Goal: Task Accomplishment & Management: Complete application form

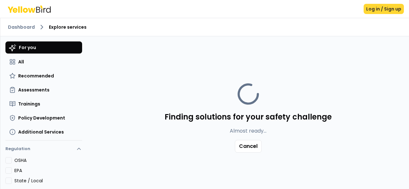
click at [396, 7] on button "Log in / Sign up" at bounding box center [384, 9] width 40 height 10
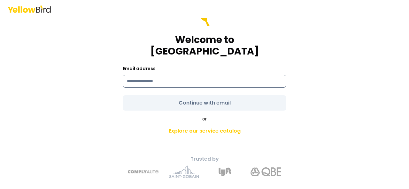
click at [159, 75] on input at bounding box center [205, 81] width 164 height 13
type input "**********"
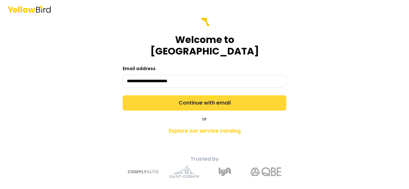
click at [179, 96] on form "**********" at bounding box center [205, 61] width 164 height 100
click at [241, 98] on button "Continue with email" at bounding box center [205, 103] width 164 height 15
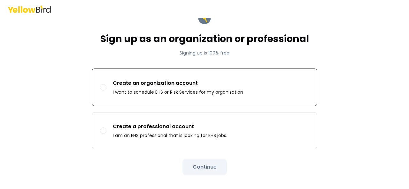
scroll to position [31, 0]
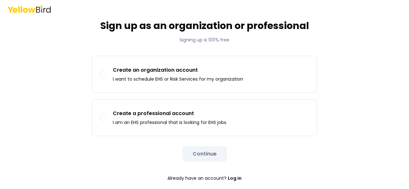
click at [199, 153] on div "Continue" at bounding box center [204, 154] width 225 height 15
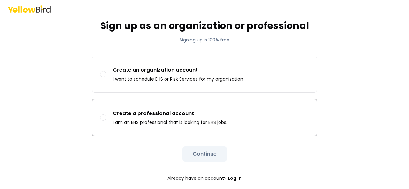
click at [200, 129] on label "Create a professional account I am an EHS professional that is looking for EHS …" at bounding box center [204, 118] width 224 height 36
click at [106, 121] on button "Create a professional account I am an EHS professional that is looking for EHS …" at bounding box center [103, 118] width 6 height 6
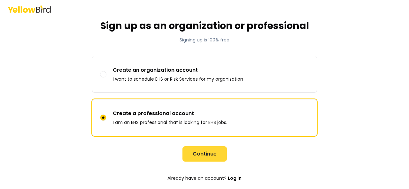
click at [198, 154] on button "Continue" at bounding box center [204, 154] width 44 height 15
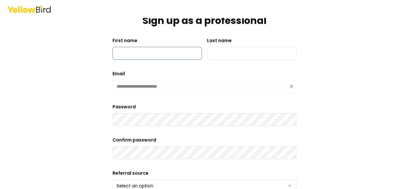
click at [154, 50] on input "First name" at bounding box center [156, 53] width 89 height 13
type input "********"
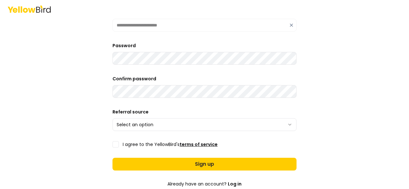
scroll to position [95, 0]
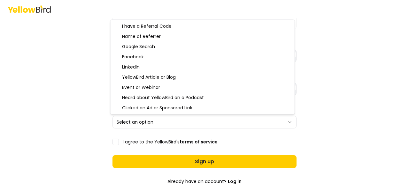
click at [288, 122] on html "**********" at bounding box center [204, 94] width 409 height 189
select select "********"
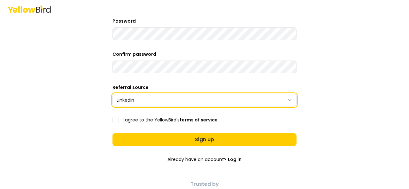
scroll to position [127, 0]
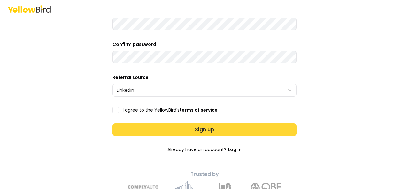
click at [231, 127] on button "Sign up" at bounding box center [204, 130] width 184 height 13
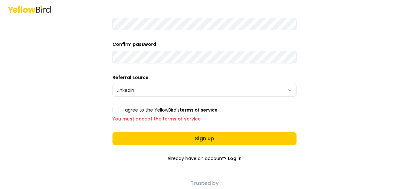
click at [114, 108] on button "I agree to the YellowBird's terms of service" at bounding box center [115, 110] width 6 height 6
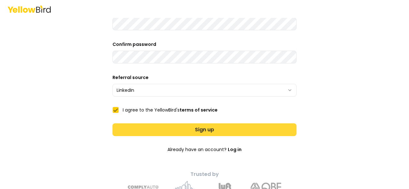
click at [224, 130] on button "Sign up" at bounding box center [204, 130] width 184 height 13
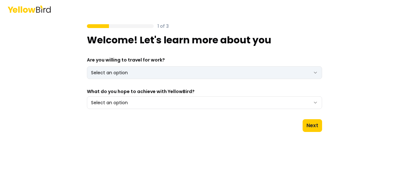
click at [318, 72] on html "1 of 3 Welcome! Let's learn more about you Are you willing to travel for work? …" at bounding box center [204, 94] width 409 height 189
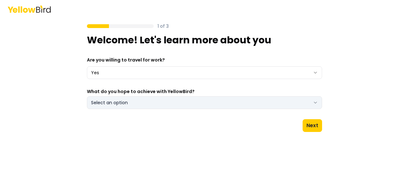
click at [313, 101] on icon "button" at bounding box center [315, 102] width 5 height 5
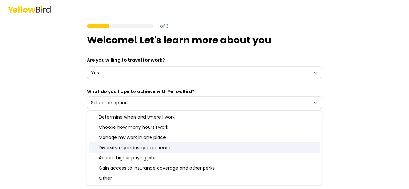
click at [204, 150] on div "Diversify my industry experience" at bounding box center [205, 148] width 232 height 10
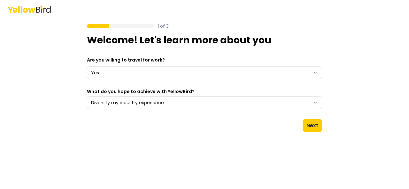
click at [382, 142] on div "1 of 3 Welcome! Let's learn more about you Are you willing to travel for work? …" at bounding box center [204, 94] width 409 height 189
click at [311, 123] on button "Next" at bounding box center [312, 125] width 19 height 13
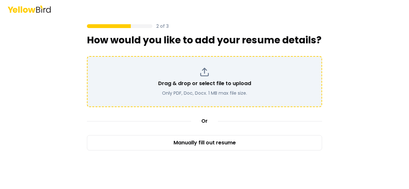
click at [217, 86] on p "Drag & drop or select file to upload" at bounding box center [204, 84] width 93 height 8
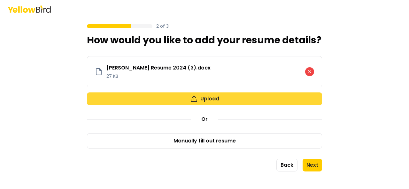
click at [222, 98] on button "Upload" at bounding box center [204, 99] width 235 height 13
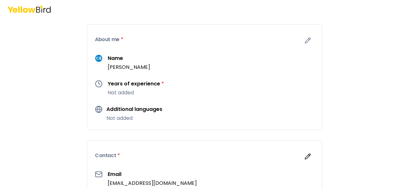
scroll to position [32, 0]
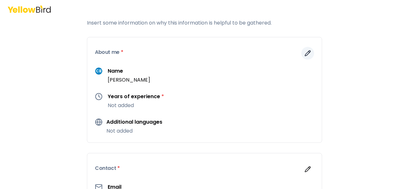
click at [304, 50] on icon "button" at bounding box center [307, 53] width 6 height 6
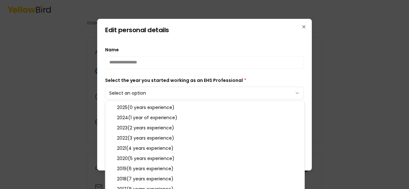
click at [147, 90] on body "**********" at bounding box center [204, 94] width 409 height 189
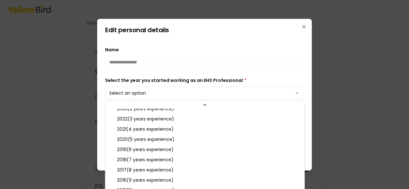
scroll to position [64, 0]
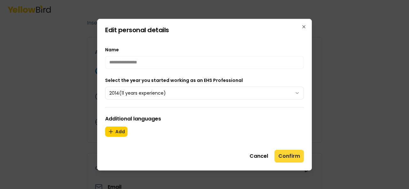
click at [286, 155] on button "Confirm" at bounding box center [288, 156] width 29 height 13
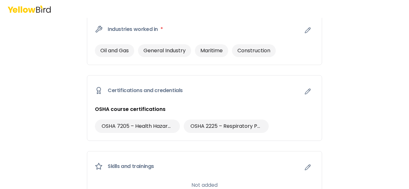
scroll to position [320, 0]
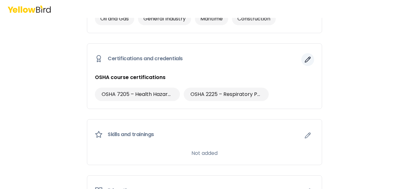
click at [306, 58] on icon "button" at bounding box center [307, 60] width 6 height 6
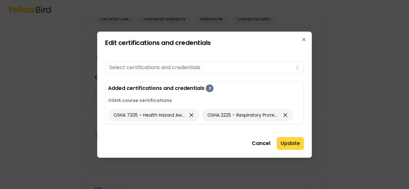
click at [290, 145] on button "Update" at bounding box center [290, 143] width 27 height 13
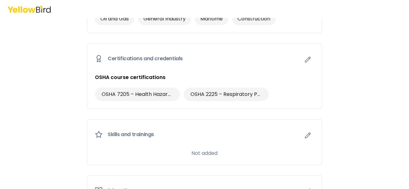
click at [283, 94] on div "OSHA 7205 – Health Hazard Awareness OSHA 2225 – Respiratory Protection" at bounding box center [204, 94] width 219 height 13
drag, startPoint x: 287, startPoint y: 85, endPoint x: 295, endPoint y: 68, distance: 18.4
click at [287, 83] on div "OSHA course certifications OSHA 7205 – Health Hazard Awareness OSHA 2225 – Resp…" at bounding box center [204, 91] width 235 height 35
click at [304, 57] on icon "button" at bounding box center [307, 60] width 6 height 6
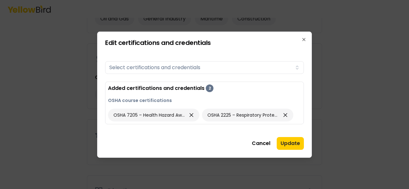
click at [286, 144] on button "Update" at bounding box center [290, 143] width 27 height 13
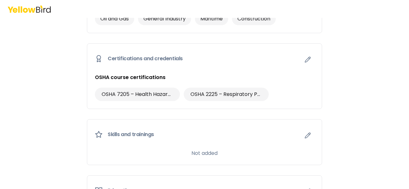
click at [120, 128] on div "Skills and trainings" at bounding box center [204, 135] width 235 height 30
click at [193, 138] on div "Skills and trainings" at bounding box center [204, 135] width 235 height 30
click at [309, 57] on button "button" at bounding box center [307, 59] width 13 height 13
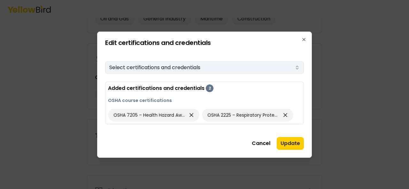
click at [297, 70] on icon "button" at bounding box center [297, 67] width 5 height 5
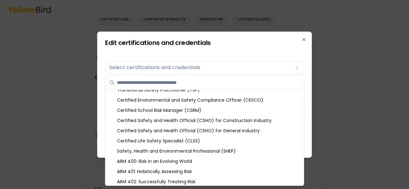
scroll to position [96, 0]
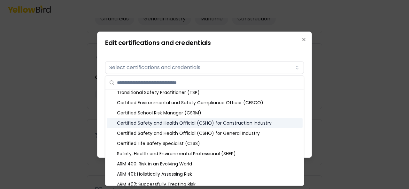
click at [243, 122] on div "Certified Safety and Health Official (CSHO) for Construction Industry" at bounding box center [205, 123] width 196 height 10
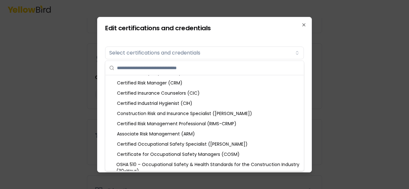
scroll to position [256, 0]
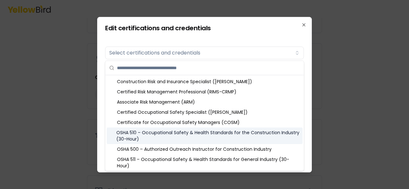
click at [206, 138] on div "OSHA 510 – Occupational Safety & Health Standards for the Construction Industry…" at bounding box center [205, 136] width 196 height 17
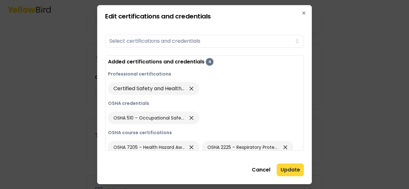
click at [286, 167] on button "Update" at bounding box center [290, 170] width 27 height 13
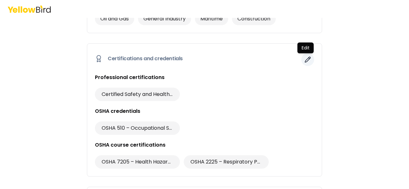
click at [304, 61] on icon "button" at bounding box center [307, 60] width 6 height 6
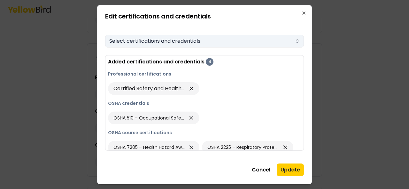
click at [297, 42] on icon "button" at bounding box center [297, 41] width 5 height 5
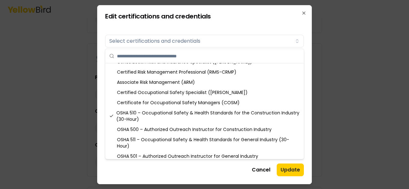
scroll to position [288, 0]
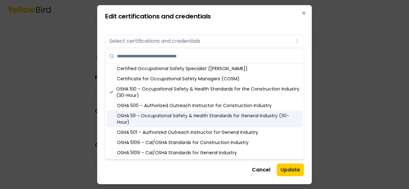
click at [208, 116] on div "OSHA 511 – Occupational Safety & Health Standards for General Industry (30-Hour)" at bounding box center [205, 119] width 196 height 17
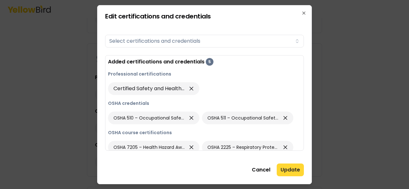
click at [293, 172] on button "Update" at bounding box center [290, 170] width 27 height 13
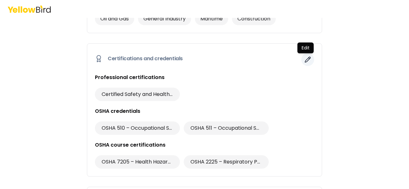
click at [304, 59] on icon "button" at bounding box center [307, 60] width 6 height 6
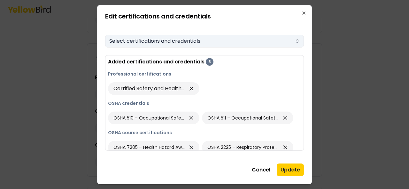
click at [297, 40] on icon "button" at bounding box center [297, 41] width 5 height 5
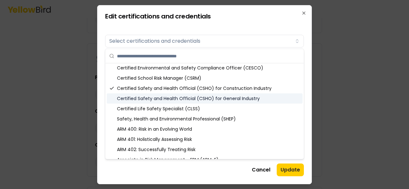
scroll to position [96, 0]
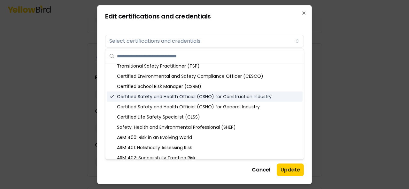
click at [262, 95] on div "Certified Safety and Health Official (CSHO) for Construction Industry" at bounding box center [205, 97] width 196 height 10
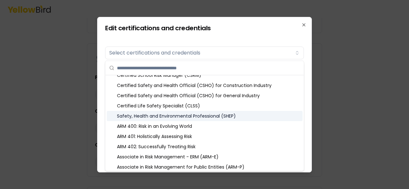
scroll to position [128, 0]
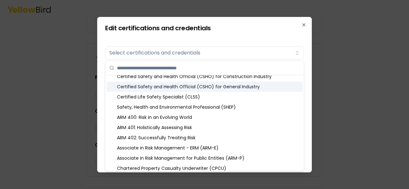
click at [243, 85] on div "Certified Safety and Health Official (CSHO) for General Industry" at bounding box center [205, 87] width 196 height 10
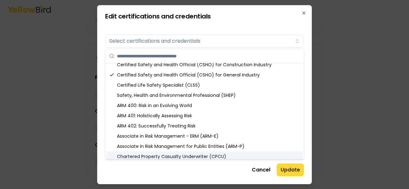
click at [291, 168] on button "Update" at bounding box center [290, 170] width 27 height 13
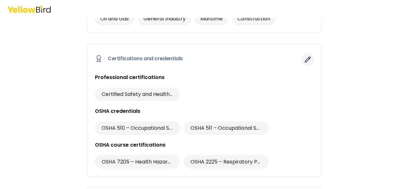
click at [305, 55] on button "button" at bounding box center [307, 59] width 13 height 13
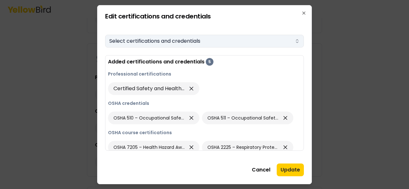
click at [295, 42] on icon "button" at bounding box center [297, 41] width 5 height 5
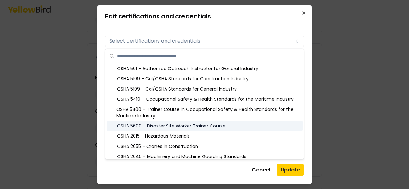
scroll to position [383, 0]
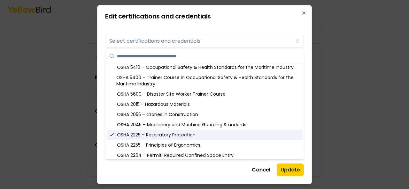
click at [202, 135] on div "OSHA 2225 – Respiratory Protection" at bounding box center [205, 135] width 196 height 10
click at [204, 134] on div "OSHA 2225 – Respiratory Protection" at bounding box center [205, 135] width 196 height 10
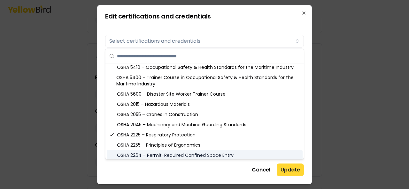
click at [288, 167] on button "Update" at bounding box center [290, 170] width 27 height 13
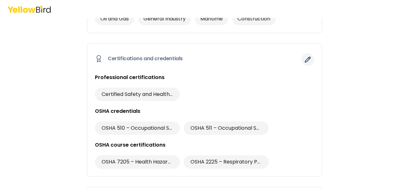
click at [304, 58] on icon "button" at bounding box center [307, 60] width 6 height 6
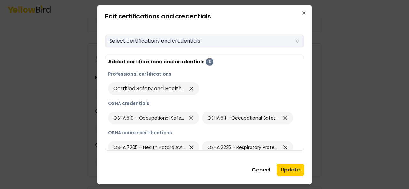
click at [300, 43] on button "Select certifications and credentials" at bounding box center [204, 41] width 199 height 13
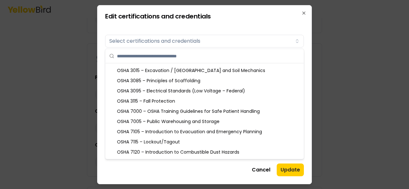
scroll to position [479, 0]
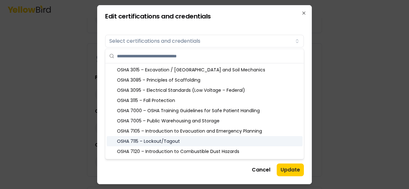
click at [210, 141] on div "OSHA 7115 – Lockout/Tagout" at bounding box center [205, 141] width 196 height 10
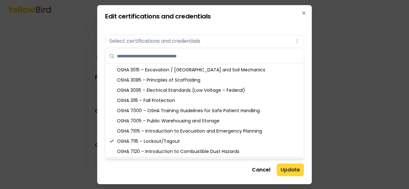
click at [298, 171] on button "Update" at bounding box center [290, 170] width 27 height 13
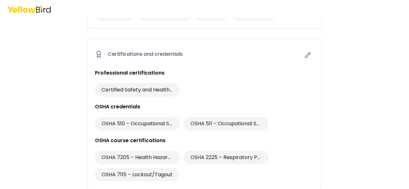
scroll to position [288, 0]
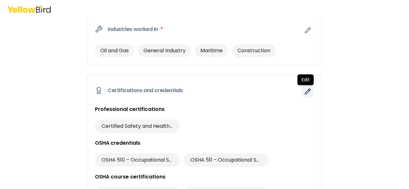
click at [304, 87] on button "button" at bounding box center [307, 91] width 13 height 13
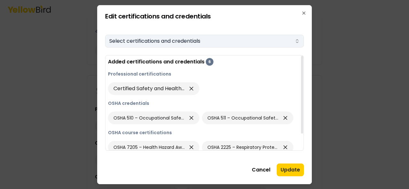
click at [295, 41] on icon "button" at bounding box center [297, 41] width 5 height 5
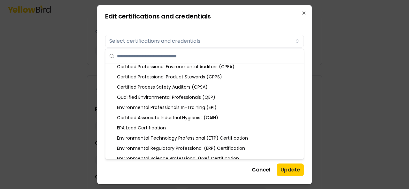
scroll to position [667, 0]
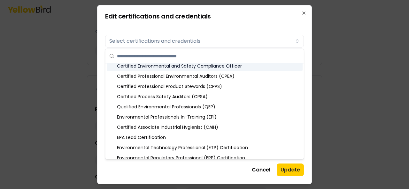
click at [154, 56] on input "text" at bounding box center [208, 56] width 183 height 14
type input "*"
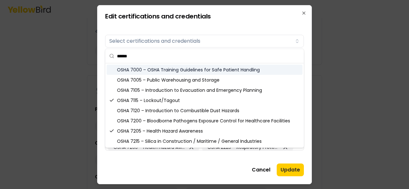
scroll to position [0, 0]
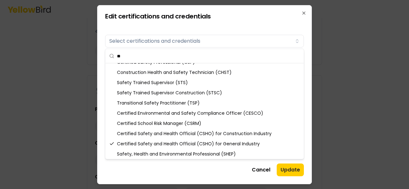
type input "*"
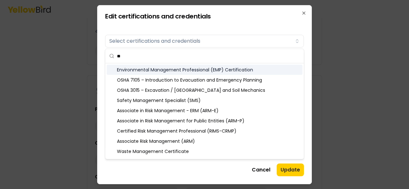
type input "*"
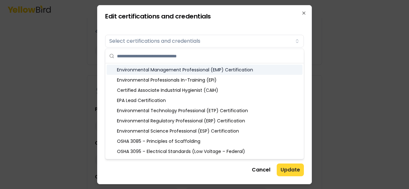
click at [293, 165] on button "Update" at bounding box center [290, 170] width 27 height 13
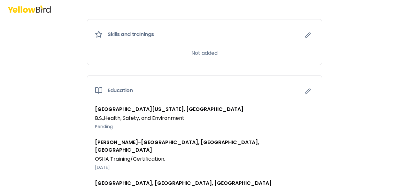
scroll to position [511, 0]
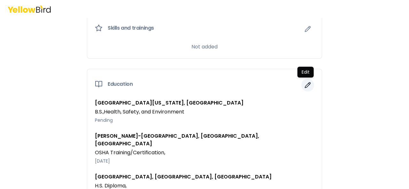
click at [304, 83] on icon "button" at bounding box center [307, 85] width 6 height 6
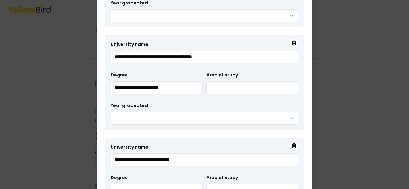
drag, startPoint x: 406, startPoint y: 77, endPoint x: 385, endPoint y: 78, distance: 21.4
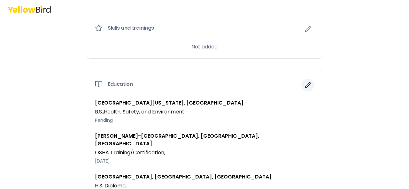
click at [307, 84] on icon "button" at bounding box center [307, 85] width 6 height 6
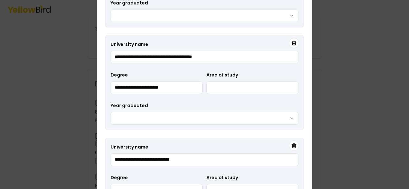
drag, startPoint x: 305, startPoint y: 89, endPoint x: 306, endPoint y: 68, distance: 21.1
click at [306, 68] on div "**********" at bounding box center [204, 95] width 215 height 380
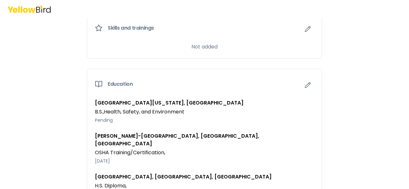
click at [95, 81] on icon at bounding box center [99, 85] width 8 height 8
click at [105, 102] on h3 "[GEOGRAPHIC_DATA][US_STATE], [GEOGRAPHIC_DATA]" at bounding box center [204, 103] width 219 height 8
click at [195, 108] on p "B.S. , Health, Safety, and Environment" at bounding box center [204, 112] width 219 height 8
click at [186, 110] on p "B.S. , Health, Safety, and Environment" at bounding box center [204, 112] width 219 height 8
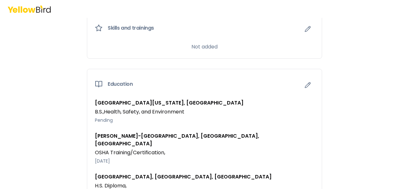
scroll to position [551, 0]
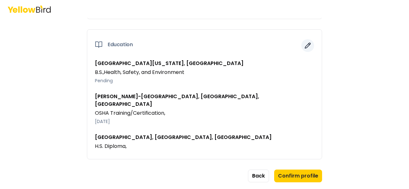
click at [304, 42] on icon "button" at bounding box center [307, 45] width 6 height 6
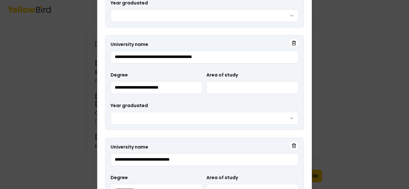
click at [290, 16] on body "3 of 3 Build your profile Insert some information on why this information is he…" at bounding box center [204, 94] width 409 height 189
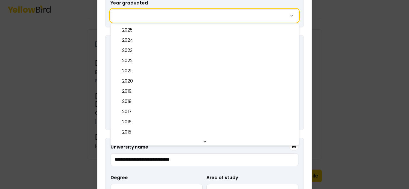
click at [313, 23] on div at bounding box center [204, 94] width 409 height 189
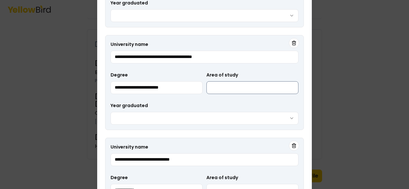
click at [230, 85] on input "Area of study" at bounding box center [252, 87] width 92 height 13
type input "**********"
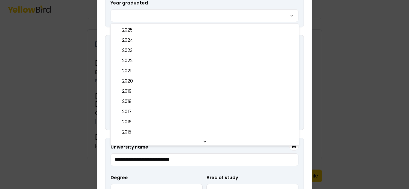
click at [216, 19] on body "3 of 3 Build your profile Insert some information on why this information is he…" at bounding box center [204, 94] width 409 height 189
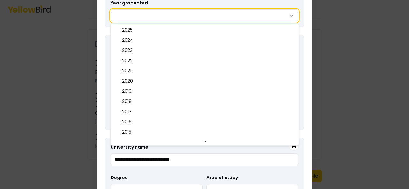
click at [220, 14] on body "3 of 3 Build your profile Insert some information on why this information is he…" at bounding box center [204, 94] width 409 height 189
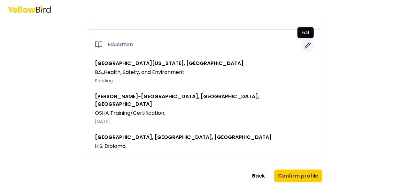
click at [306, 45] on icon "button" at bounding box center [307, 45] width 6 height 6
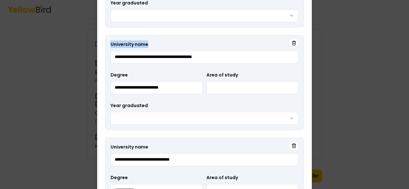
drag, startPoint x: 308, startPoint y: 60, endPoint x: 307, endPoint y: 28, distance: 32.0
click at [307, 28] on div "**********" at bounding box center [204, 95] width 215 height 380
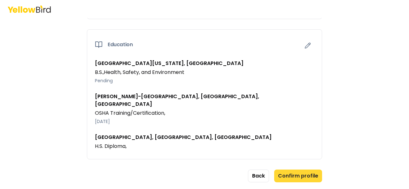
click at [302, 170] on button "Confirm profile" at bounding box center [298, 176] width 48 height 13
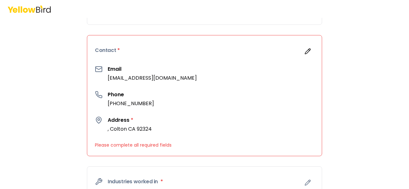
scroll to position [137, 0]
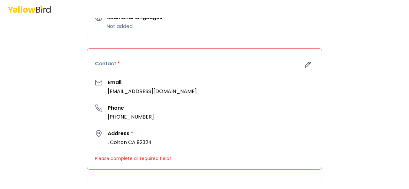
click at [132, 132] on h3 "Address *" at bounding box center [130, 134] width 44 height 8
click at [305, 62] on icon "button" at bounding box center [307, 65] width 6 height 6
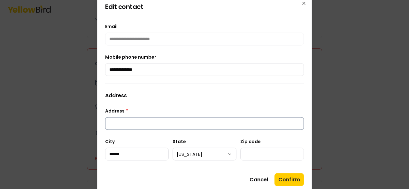
click at [137, 122] on input "Address *" at bounding box center [204, 123] width 199 height 13
type input "**********"
click at [287, 179] on button "Confirm" at bounding box center [288, 179] width 29 height 13
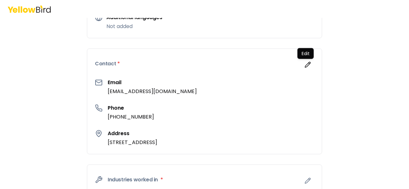
click at [146, 64] on div "Contact * Edit Edit" at bounding box center [204, 64] width 235 height 30
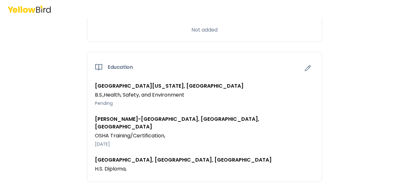
scroll to position [552, 0]
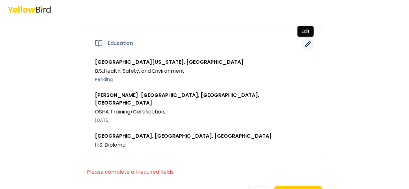
click at [305, 42] on icon "button" at bounding box center [307, 44] width 6 height 6
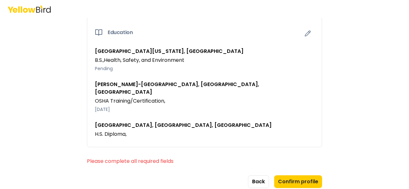
scroll to position [569, 0]
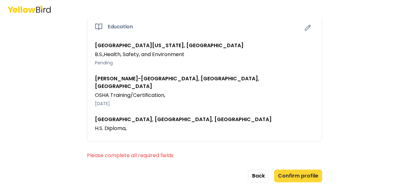
click at [292, 170] on button "Confirm profile" at bounding box center [298, 176] width 48 height 13
click at [297, 170] on button "Confirm profile" at bounding box center [298, 176] width 48 height 13
click at [300, 170] on button "Confirm profile" at bounding box center [298, 176] width 48 height 13
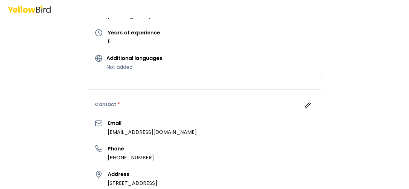
scroll to position [160, 0]
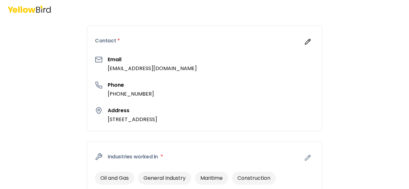
click at [144, 43] on div "Contact *" at bounding box center [204, 41] width 235 height 30
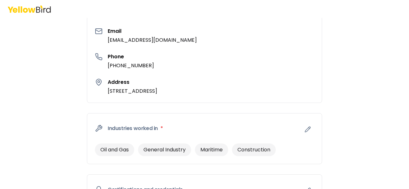
scroll to position [224, 0]
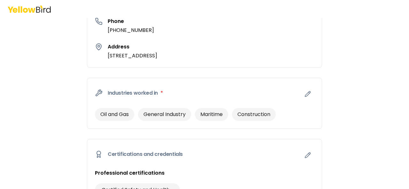
click at [177, 93] on div "Industries worked in *" at bounding box center [204, 93] width 235 height 30
click at [304, 92] on icon "button" at bounding box center [307, 94] width 6 height 6
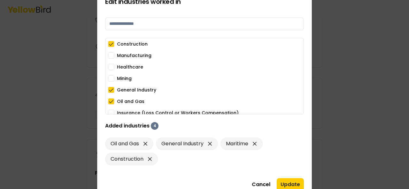
click at [108, 57] on button "Manufacturing" at bounding box center [111, 55] width 6 height 6
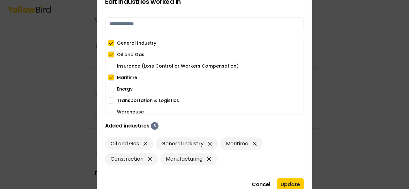
scroll to position [50, 0]
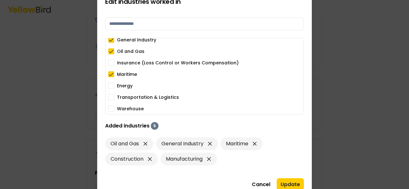
click at [113, 95] on button "Transportation & Logistics" at bounding box center [111, 97] width 6 height 6
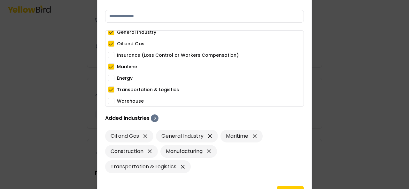
click at [113, 100] on button "Warehouse" at bounding box center [111, 101] width 6 height 6
drag, startPoint x: 292, startPoint y: 186, endPoint x: 295, endPoint y: 168, distance: 17.4
click at [292, 186] on div "Edit industries worked in Construction Manufacturing Healthcare Mining General …" at bounding box center [204, 95] width 215 height 224
click at [290, 185] on div "Edit industries worked in Construction Manufacturing Healthcare Mining General …" at bounding box center [204, 95] width 215 height 224
drag, startPoint x: 405, startPoint y: 86, endPoint x: 366, endPoint y: 136, distance: 64.2
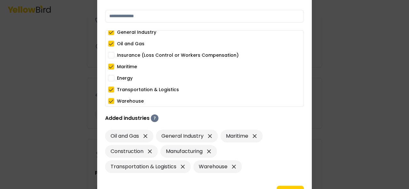
click at [373, 134] on div at bounding box center [204, 94] width 409 height 189
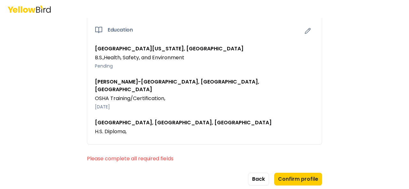
scroll to position [585, 0]
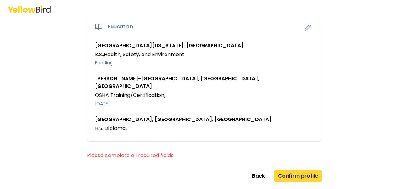
click at [286, 170] on button "Confirm profile" at bounding box center [298, 176] width 48 height 13
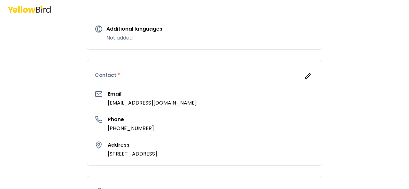
scroll to position [138, 0]
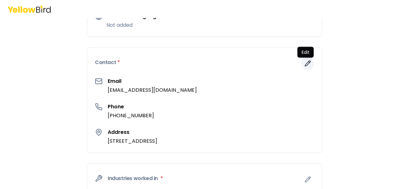
click at [309, 62] on icon "button" at bounding box center [309, 62] width 1 height 1
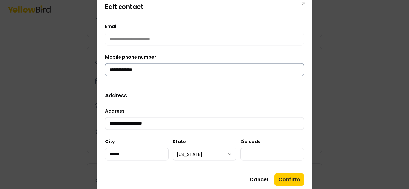
click at [167, 69] on input "**********" at bounding box center [204, 69] width 199 height 13
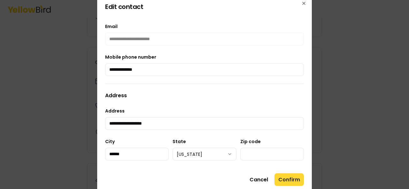
click at [290, 179] on button "Confirm" at bounding box center [288, 179] width 29 height 13
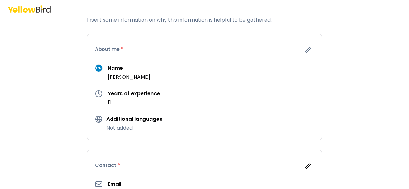
scroll to position [10, 0]
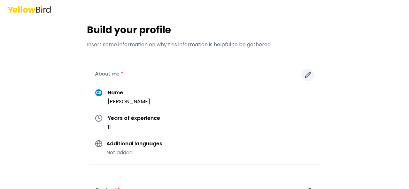
click at [304, 77] on icon "button" at bounding box center [307, 75] width 6 height 6
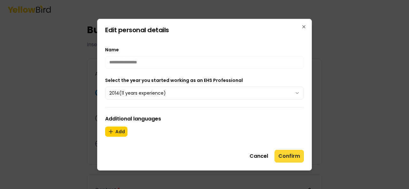
click at [290, 155] on button "Confirm" at bounding box center [288, 156] width 29 height 13
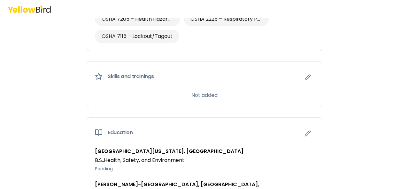
scroll to position [489, 0]
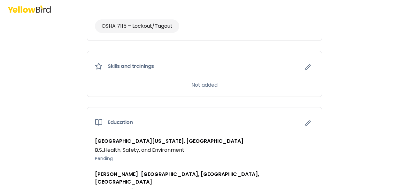
click at [207, 82] on p "Not added" at bounding box center [204, 85] width 26 height 8
click at [301, 67] on button "button" at bounding box center [307, 67] width 13 height 13
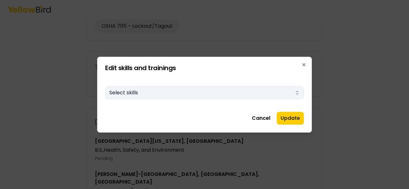
click at [299, 93] on icon "button" at bounding box center [297, 92] width 5 height 5
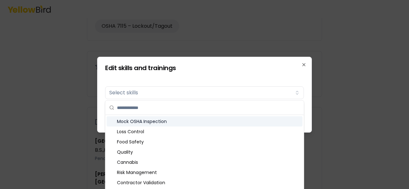
click at [201, 120] on div "Mock OSHA Inspection" at bounding box center [205, 122] width 196 height 10
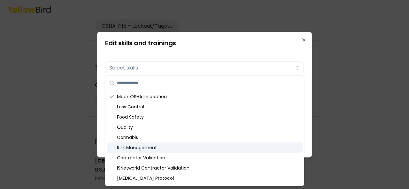
click at [169, 148] on div "Risk Management" at bounding box center [205, 148] width 196 height 10
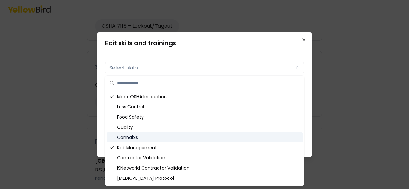
scroll to position [32, 0]
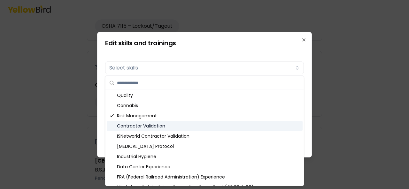
click at [187, 126] on div "Contractor Validation" at bounding box center [205, 126] width 196 height 10
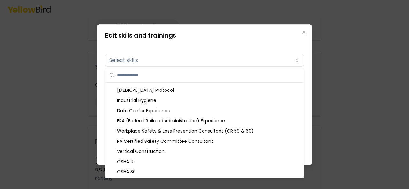
scroll to position [96, 0]
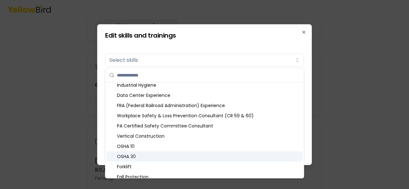
click at [170, 153] on div "OSHA 30" at bounding box center [205, 157] width 196 height 10
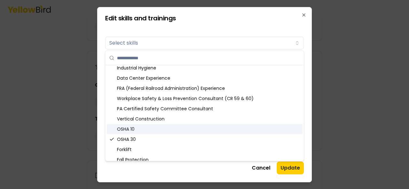
click at [172, 130] on div "OSHA 10" at bounding box center [205, 129] width 196 height 10
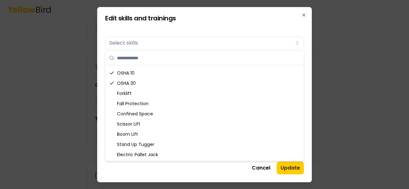
scroll to position [160, 0]
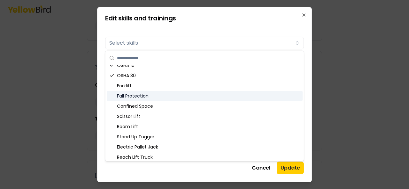
click at [172, 94] on div "Fall Protection" at bounding box center [205, 96] width 196 height 10
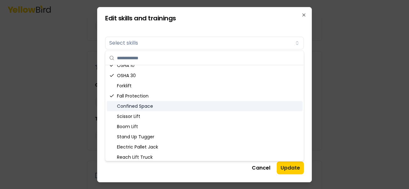
click at [171, 105] on div "Confined Space" at bounding box center [205, 106] width 196 height 10
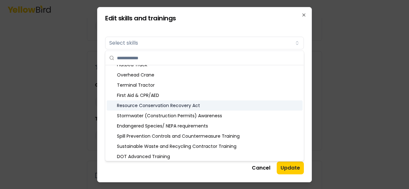
scroll to position [265, 0]
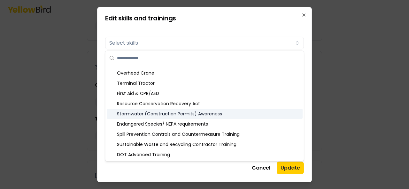
click at [231, 114] on div "Stormwater (Construction Permits) Awareness" at bounding box center [205, 114] width 196 height 10
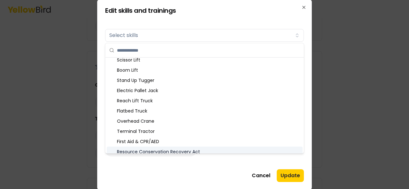
scroll to position [201, 0]
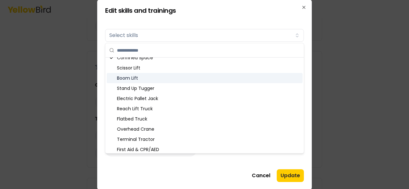
click at [190, 80] on div "Boom Lift" at bounding box center [205, 78] width 196 height 10
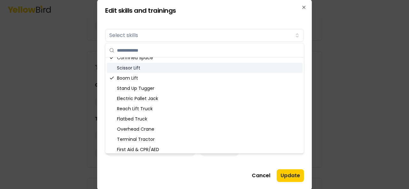
click at [187, 68] on div "Scissor Lift" at bounding box center [205, 68] width 196 height 10
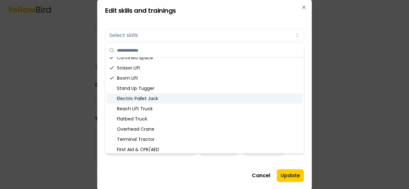
click at [215, 96] on div "Electric Pallet Jack" at bounding box center [205, 99] width 196 height 10
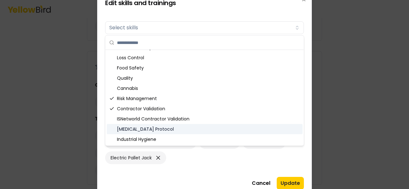
scroll to position [0, 0]
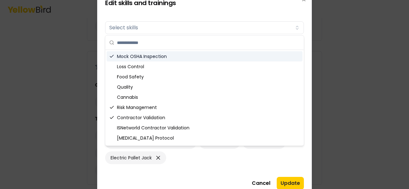
click at [223, 56] on div "Mock OSHA Inspection" at bounding box center [205, 56] width 196 height 10
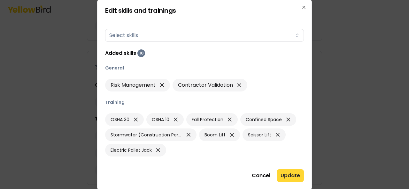
click at [288, 172] on button "Update" at bounding box center [290, 176] width 27 height 13
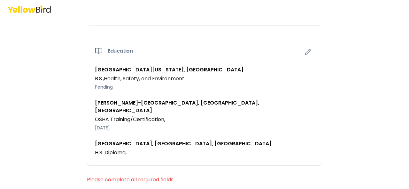
scroll to position [673, 0]
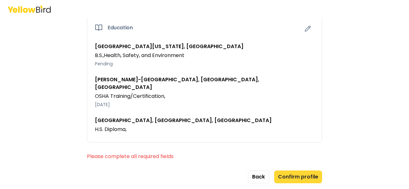
click at [293, 171] on button "Confirm profile" at bounding box center [298, 177] width 48 height 13
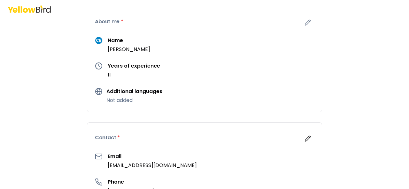
scroll to position [34, 0]
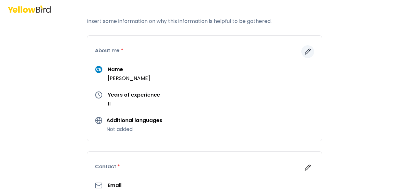
click at [306, 52] on icon "button" at bounding box center [307, 52] width 6 height 6
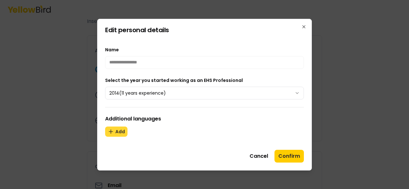
click at [120, 130] on button "Add" at bounding box center [116, 132] width 22 height 10
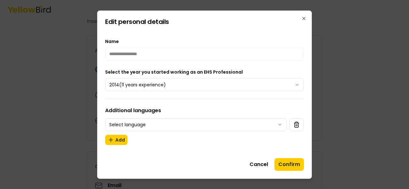
click at [282, 125] on body "3 of 3 Build your profile Insert some information on why this information is he…" at bounding box center [204, 94] width 409 height 189
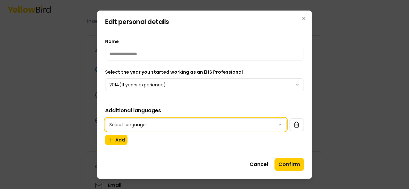
click at [238, 147] on body "3 of 3 Build your profile Insert some information on why this information is he…" at bounding box center [204, 94] width 409 height 189
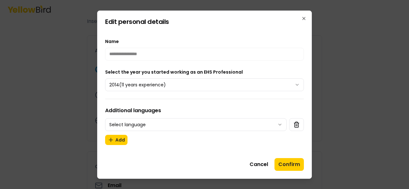
click at [295, 82] on body "3 of 3 Build your profile Insert some information on why this information is he…" at bounding box center [204, 94] width 409 height 189
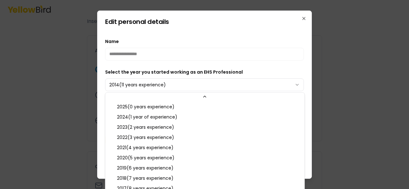
scroll to position [17, 0]
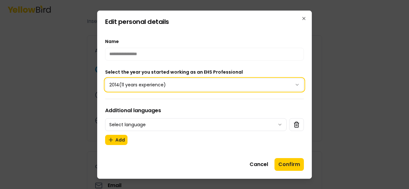
click at [297, 53] on body "3 of 3 Build your profile Insert some information on why this information is he…" at bounding box center [204, 94] width 409 height 189
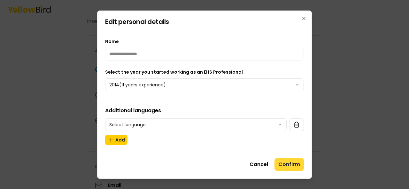
click at [294, 170] on button "Confirm" at bounding box center [288, 164] width 29 height 13
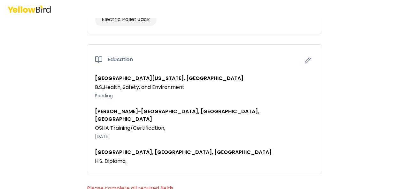
scroll to position [673, 0]
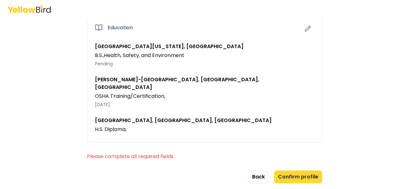
click at [300, 171] on button "Confirm profile" at bounding box center [298, 177] width 48 height 13
click at [287, 171] on button "Confirm profile" at bounding box center [298, 177] width 48 height 13
click at [290, 171] on button "Confirm profile" at bounding box center [298, 177] width 48 height 13
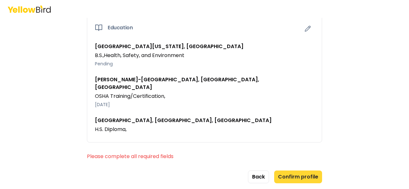
click at [290, 171] on button "Confirm profile" at bounding box center [298, 177] width 48 height 13
click at [261, 171] on button "Back" at bounding box center [258, 177] width 21 height 13
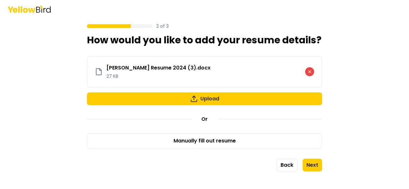
click at [203, 81] on div "[PERSON_NAME] Resume 2024 (3).docx 27 KB" at bounding box center [204, 71] width 235 height 31
click at [204, 96] on button "Upload" at bounding box center [204, 99] width 235 height 13
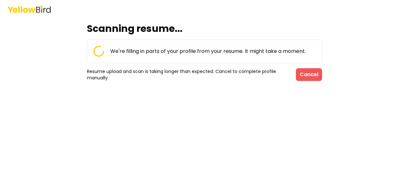
drag, startPoint x: 305, startPoint y: 67, endPoint x: 305, endPoint y: 75, distance: 7.7
click at [305, 67] on div "Scanning resume... We're filling in parts of your profile from your resume. It …" at bounding box center [204, 52] width 235 height 58
click at [305, 75] on button "Cancel" at bounding box center [309, 74] width 26 height 13
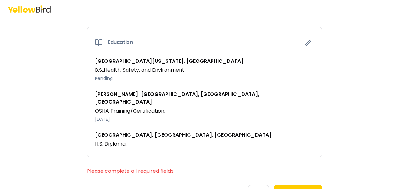
scroll to position [673, 0]
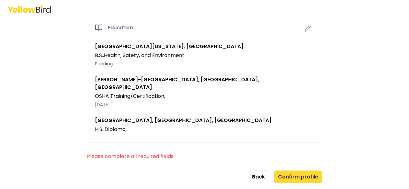
click at [295, 171] on button "Confirm profile" at bounding box center [298, 177] width 48 height 13
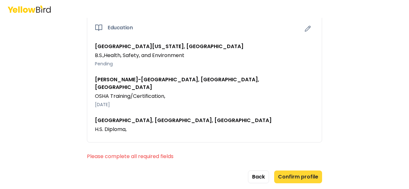
click at [295, 171] on button "Confirm profile" at bounding box center [298, 177] width 48 height 13
drag, startPoint x: 295, startPoint y: 166, endPoint x: 295, endPoint y: 113, distance: 53.0
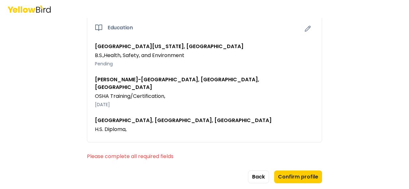
click at [295, 171] on button "Confirm profile" at bounding box center [298, 177] width 48 height 13
click at [306, 26] on icon "button" at bounding box center [307, 29] width 6 height 6
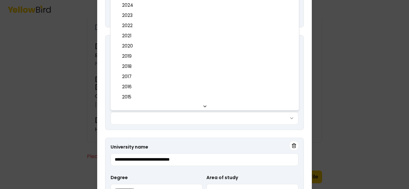
click at [164, 116] on body "3 of 3 Build your profile Insert some information on why this information is he…" at bounding box center [204, 94] width 409 height 189
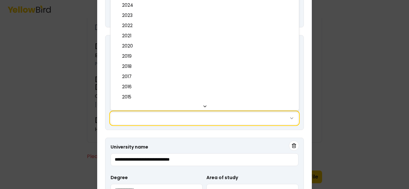
click at [321, 104] on div at bounding box center [204, 94] width 409 height 189
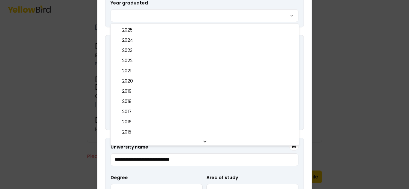
click at [268, 12] on body "3 of 3 Build your profile Insert some information on why this information is he…" at bounding box center [204, 94] width 409 height 189
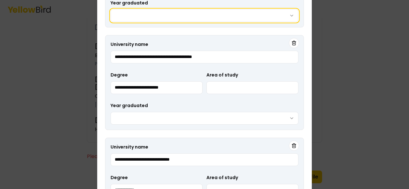
click at [268, 12] on body "3 of 3 Build your profile Insert some information on why this information is he…" at bounding box center [204, 94] width 409 height 189
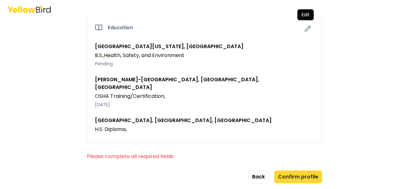
click at [293, 171] on button "Confirm profile" at bounding box center [298, 177] width 48 height 13
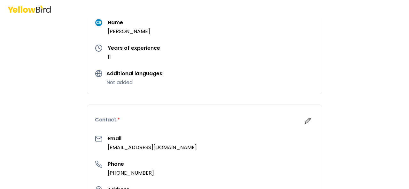
scroll to position [96, 0]
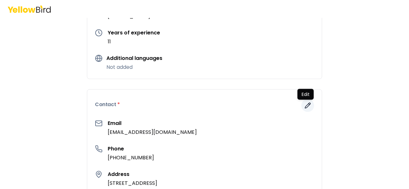
click at [308, 103] on icon "button" at bounding box center [307, 106] width 6 height 6
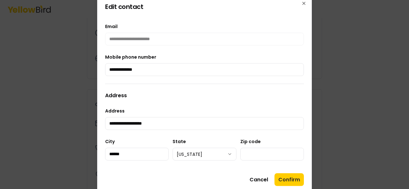
click at [272, 112] on div "**********" at bounding box center [204, 118] width 199 height 23
click at [192, 70] on input "**********" at bounding box center [204, 69] width 199 height 13
click at [173, 128] on input "**********" at bounding box center [204, 123] width 199 height 13
click at [124, 123] on input "**********" at bounding box center [204, 123] width 199 height 13
type input "**********"
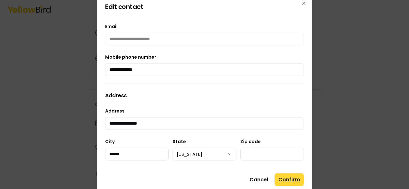
click at [288, 180] on button "Confirm" at bounding box center [288, 179] width 29 height 13
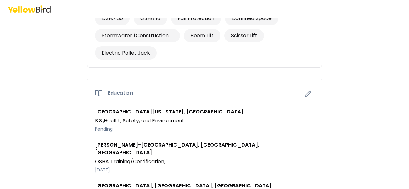
scroll to position [673, 0]
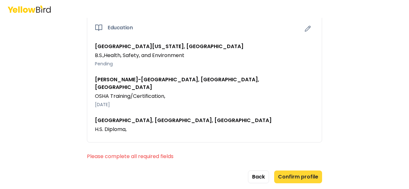
click at [302, 171] on button "Confirm profile" at bounding box center [298, 177] width 48 height 13
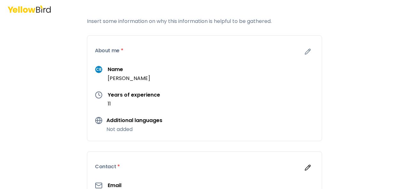
scroll to position [0, 0]
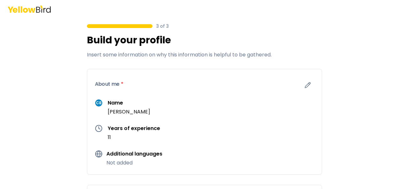
click at [18, 7] on icon at bounding box center [29, 8] width 43 height 7
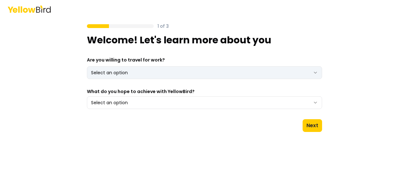
click at [317, 73] on html "1 of 3 Welcome! Let's learn more about you Are you willing to travel for work? …" at bounding box center [204, 94] width 409 height 189
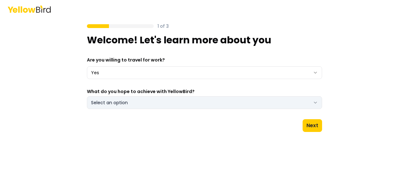
click at [314, 102] on icon "button" at bounding box center [315, 102] width 5 height 5
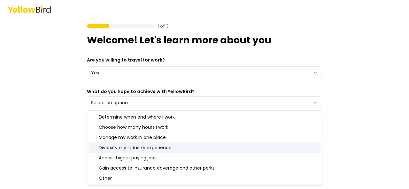
click at [270, 150] on div "Diversify my industry experience" at bounding box center [205, 148] width 232 height 10
click at [398, 106] on div "1 of 3 Welcome! Let's learn more about you Are you willing to travel for work? …" at bounding box center [204, 94] width 409 height 189
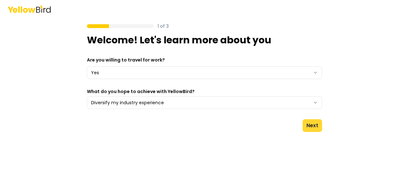
click at [318, 127] on button "Next" at bounding box center [312, 125] width 19 height 13
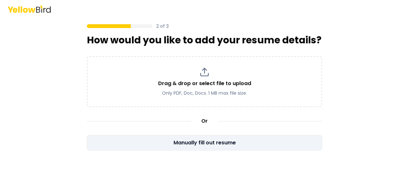
click at [218, 142] on button "Manually fill out resume" at bounding box center [204, 142] width 235 height 15
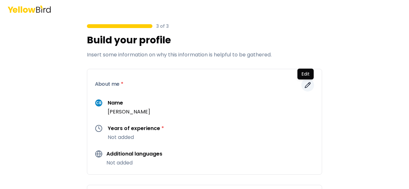
click at [305, 85] on icon "button" at bounding box center [307, 85] width 6 height 6
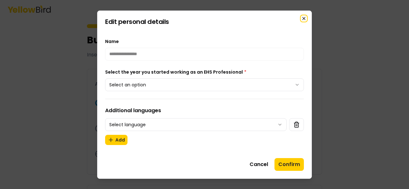
click at [304, 18] on icon "button" at bounding box center [304, 18] width 3 height 3
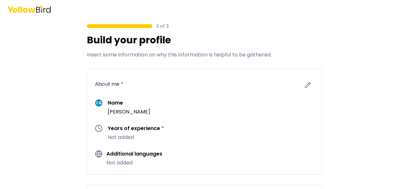
click at [26, 8] on icon at bounding box center [25, 10] width 5 height 5
